Goal: Check status: Check status

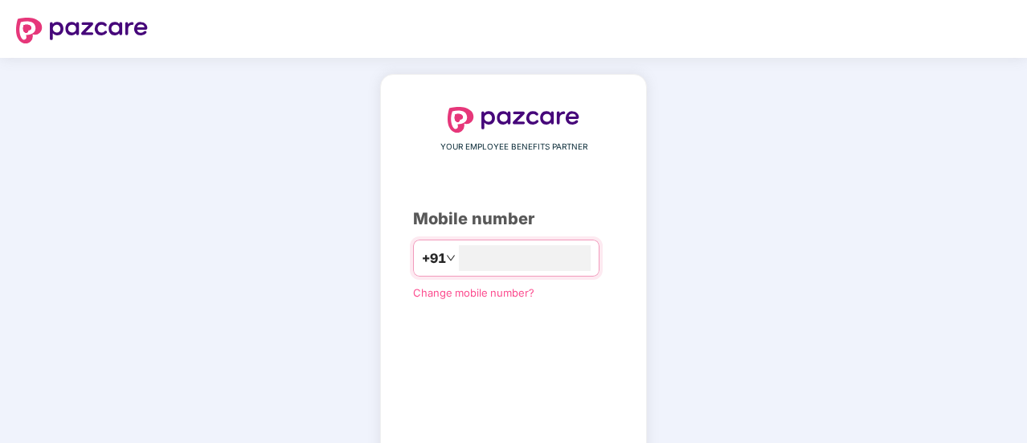
type input "**********"
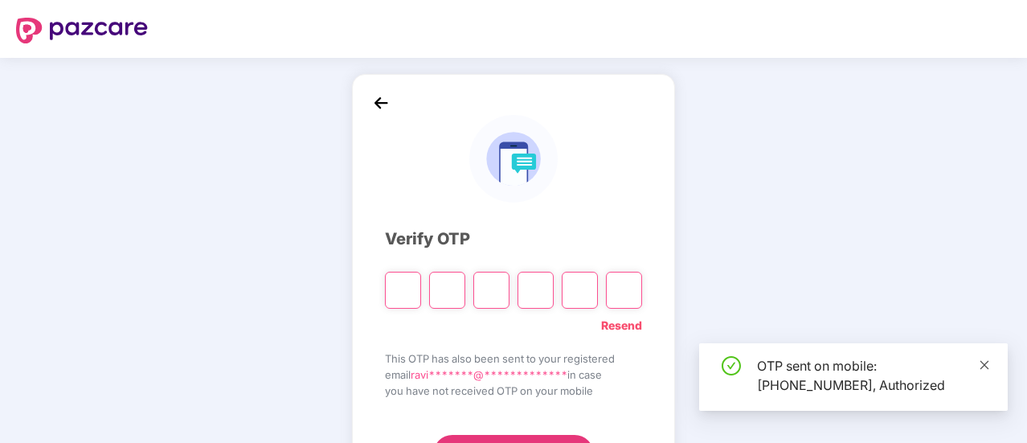
click at [983, 366] on icon "close" at bounding box center [984, 364] width 9 height 9
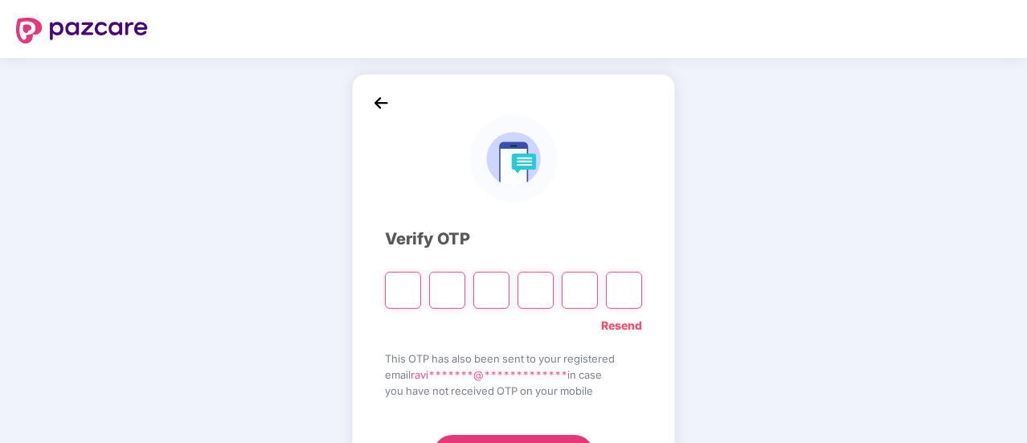
click at [407, 295] on input "Please enter verification code. Digit 1" at bounding box center [403, 290] width 36 height 37
type input "*"
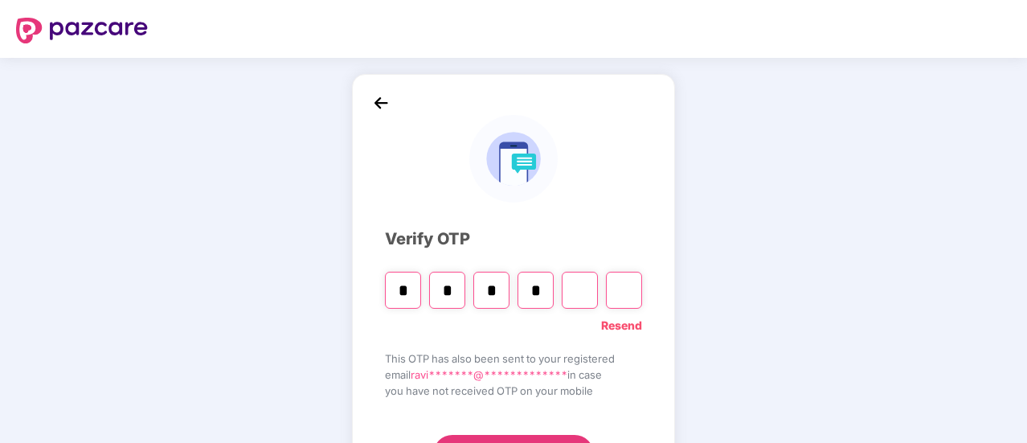
type input "*"
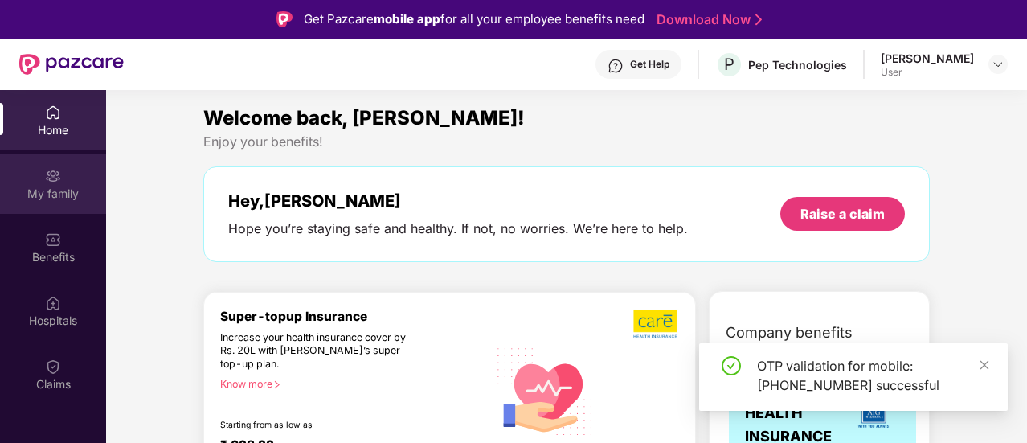
click at [58, 190] on div "My family" at bounding box center [53, 194] width 106 height 16
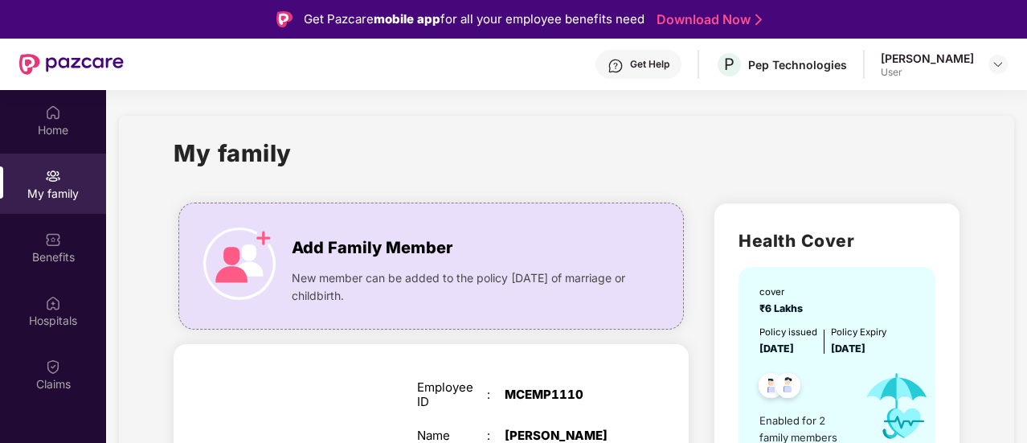
scroll to position [90, 0]
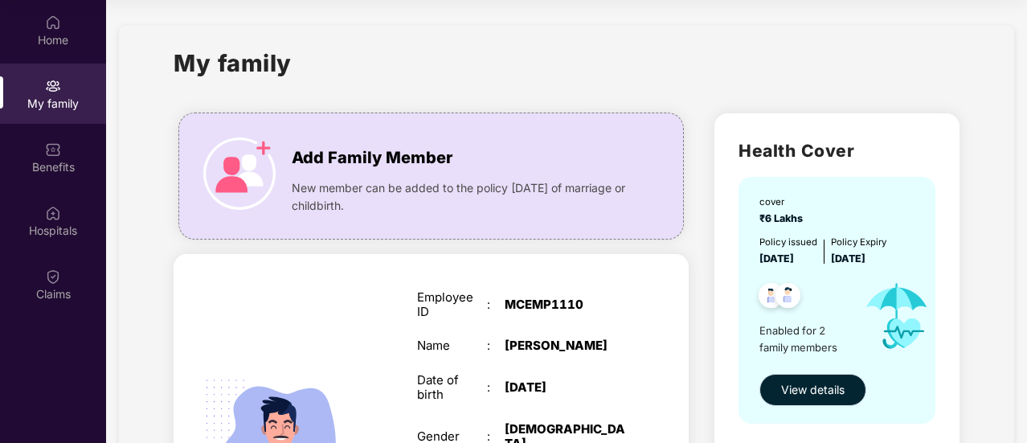
click at [821, 395] on span "View details" at bounding box center [812, 390] width 63 height 18
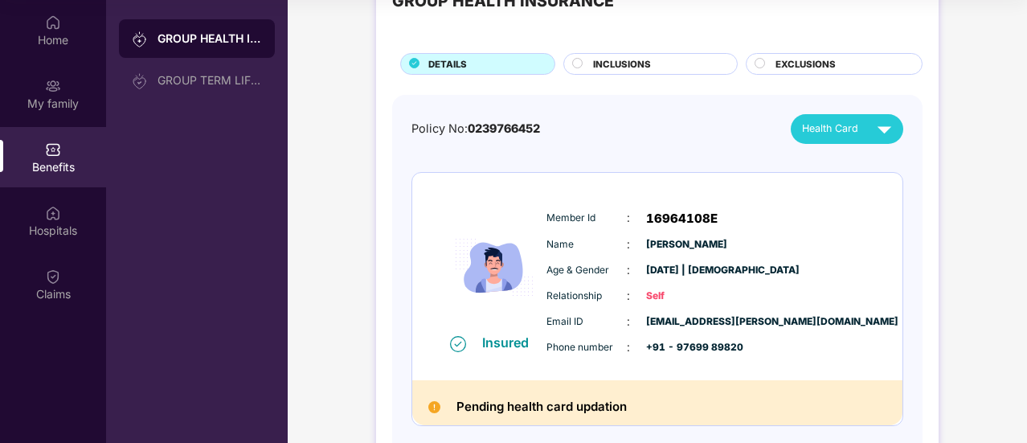
scroll to position [64, 0]
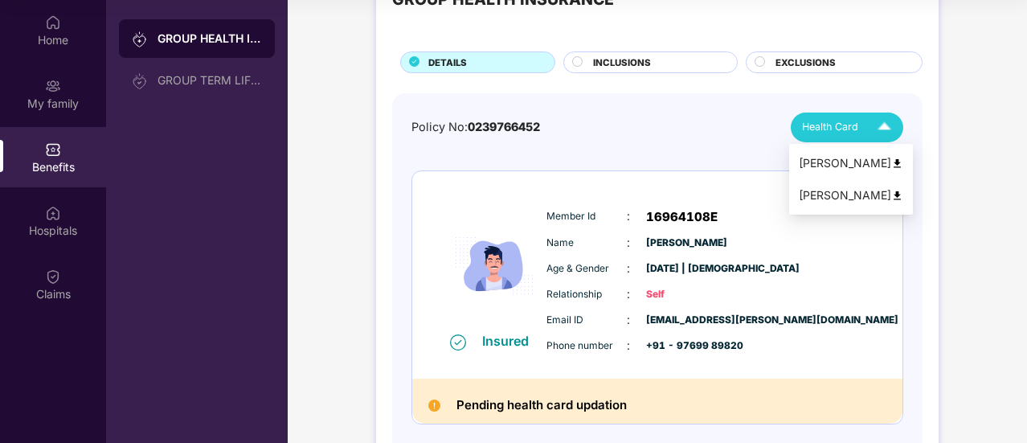
click at [853, 121] on span "Health Card" at bounding box center [830, 127] width 56 height 16
click at [836, 198] on div "[PERSON_NAME]" at bounding box center [851, 195] width 104 height 18
click at [791, 282] on div "Member Id : 16964108E Name : [PERSON_NAME] Age & Gender : [DATE] | [DEMOGRAPHIC…" at bounding box center [705, 281] width 327 height 164
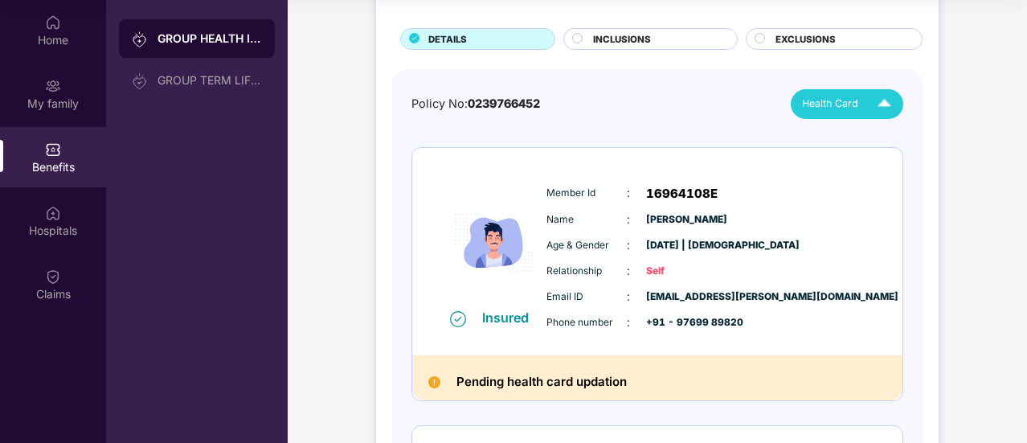
scroll to position [55, 0]
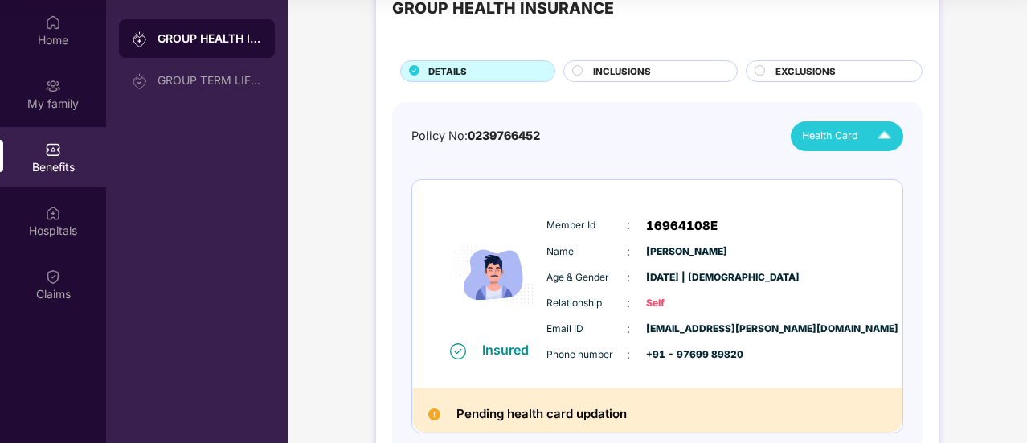
click at [578, 67] on circle at bounding box center [578, 70] width 10 height 10
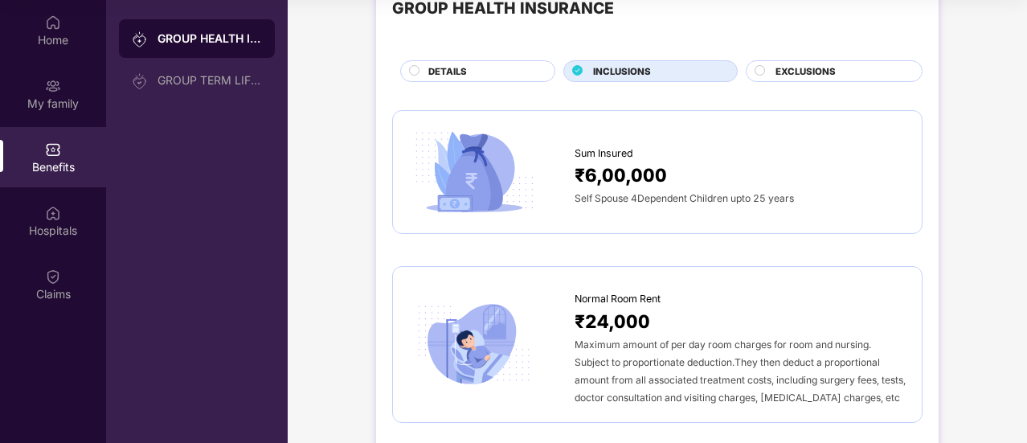
click at [807, 61] on div "EXCLUSIONS" at bounding box center [834, 71] width 177 height 22
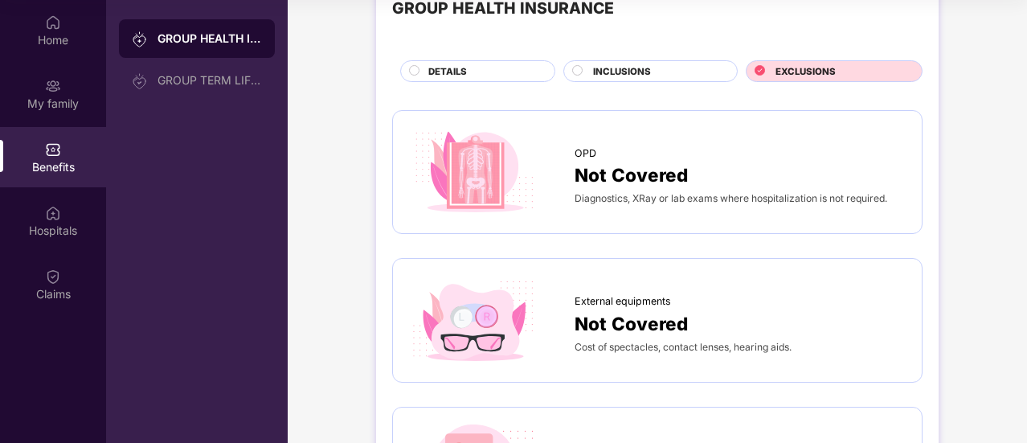
click at [639, 73] on span "INCLUSIONS" at bounding box center [622, 71] width 58 height 14
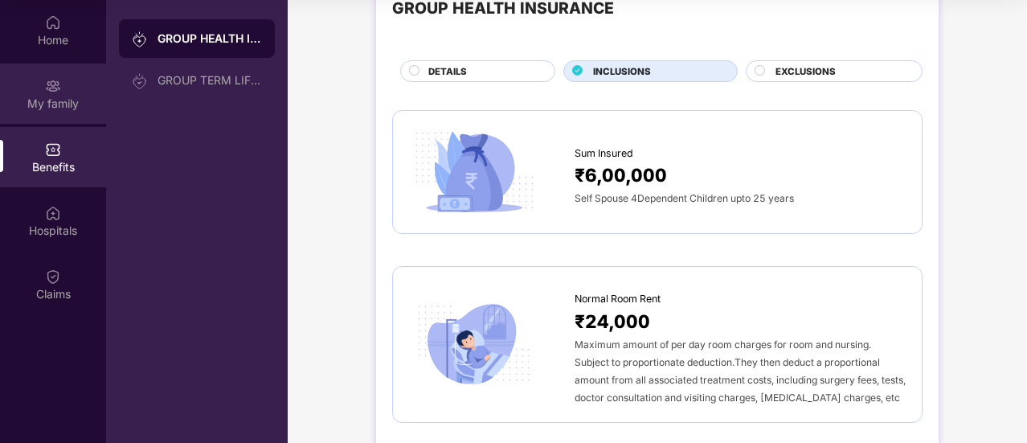
click at [63, 92] on div "My family" at bounding box center [53, 93] width 106 height 60
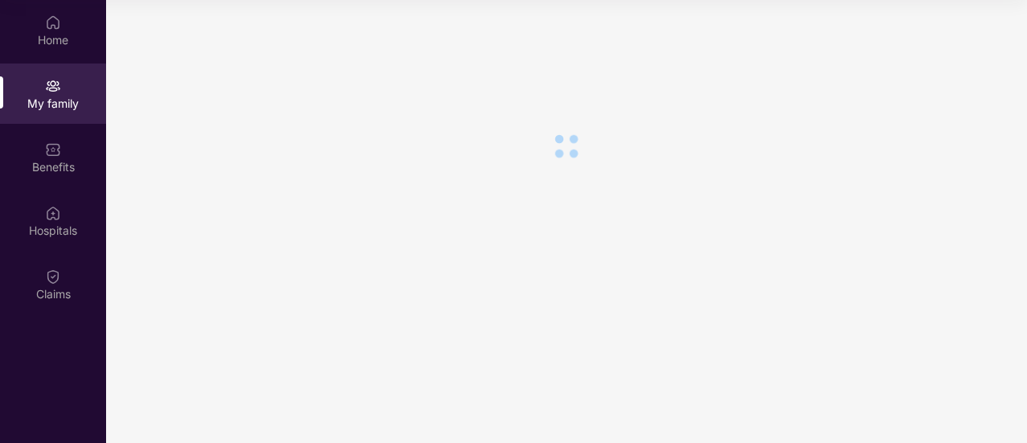
scroll to position [0, 0]
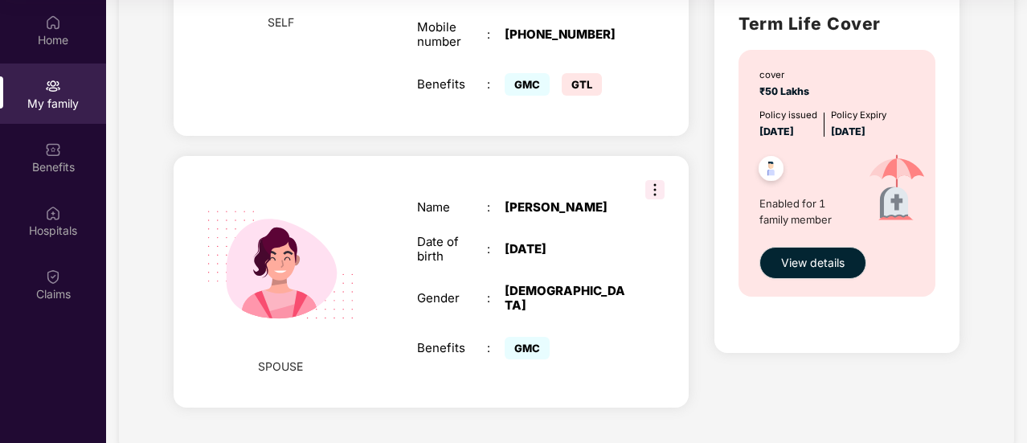
scroll to position [481, 0]
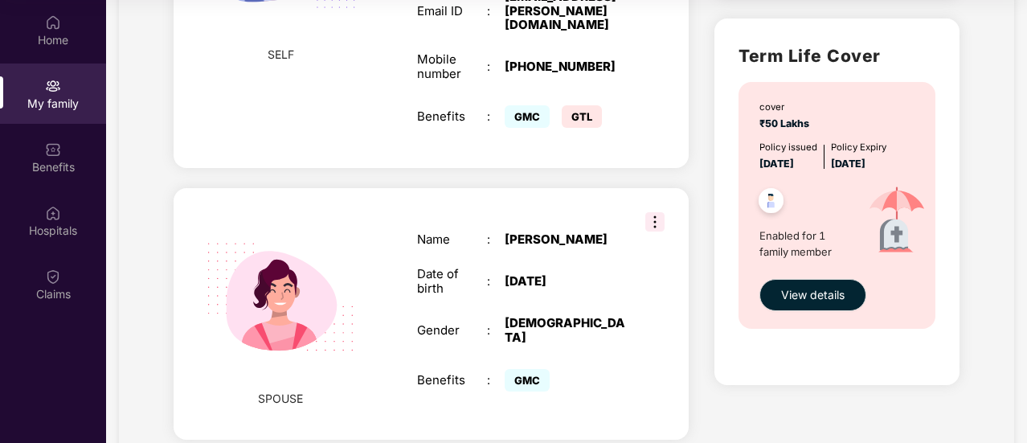
click at [580, 105] on span "GTL" at bounding box center [582, 116] width 40 height 22
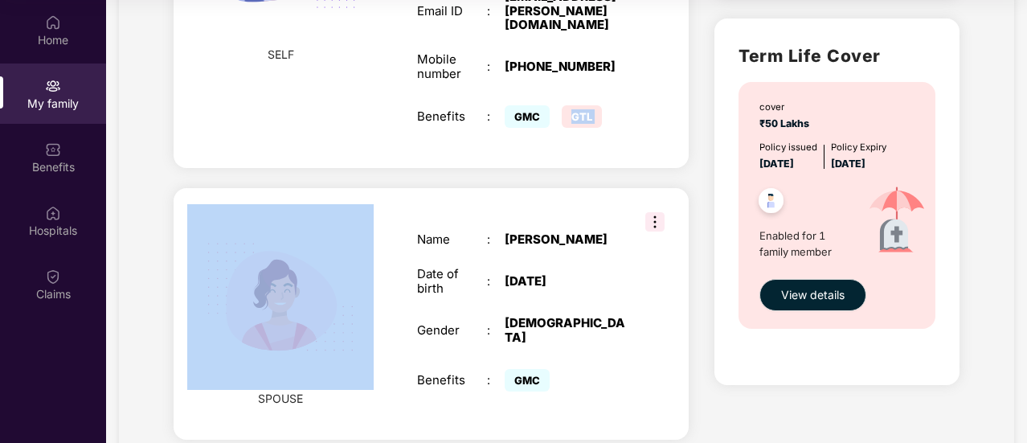
click at [580, 105] on span "GTL" at bounding box center [582, 116] width 40 height 22
click at [655, 212] on img at bounding box center [654, 221] width 19 height 19
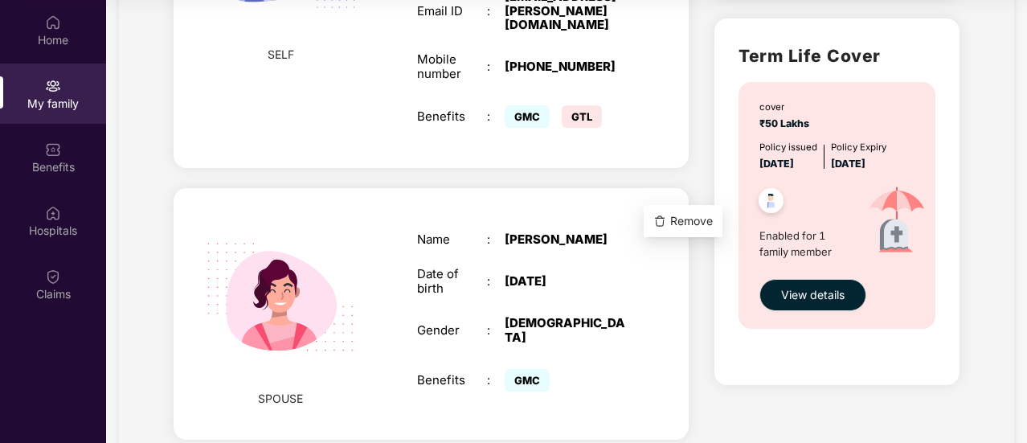
click at [620, 287] on div "Name : [PERSON_NAME] Date of birth : [DEMOGRAPHIC_DATA] Gender : [DEMOGRAPHIC_D…" at bounding box center [521, 313] width 241 height 202
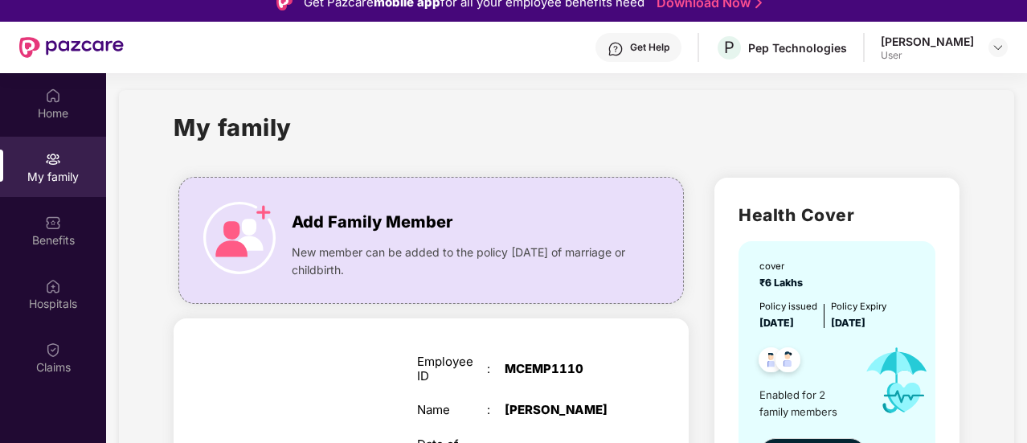
scroll to position [0, 0]
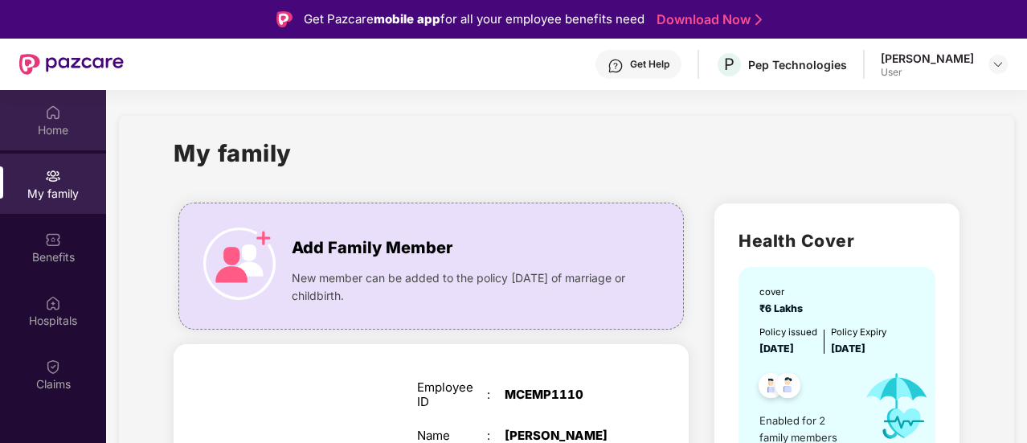
click at [58, 129] on div "Home" at bounding box center [53, 130] width 106 height 16
